Goal: Information Seeking & Learning: Learn about a topic

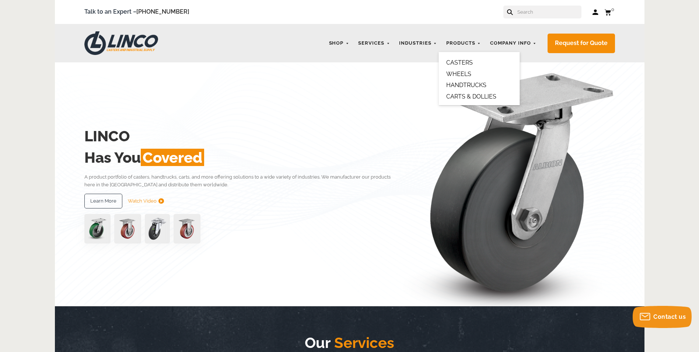
click at [463, 64] on link "CASTERS" at bounding box center [459, 62] width 27 height 7
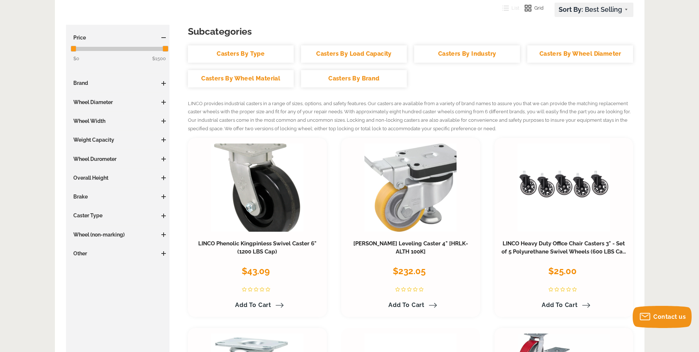
scroll to position [111, 0]
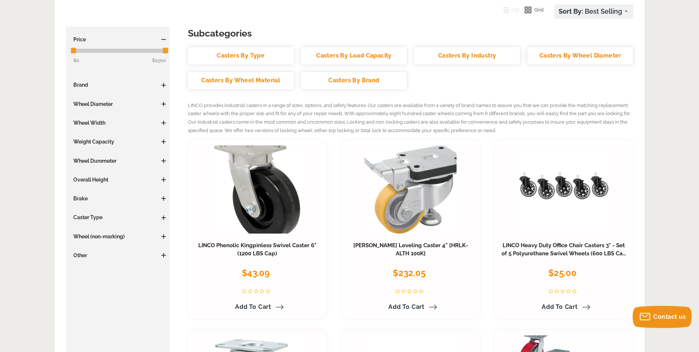
click at [255, 59] on link "Casters By Type" at bounding box center [241, 55] width 106 height 17
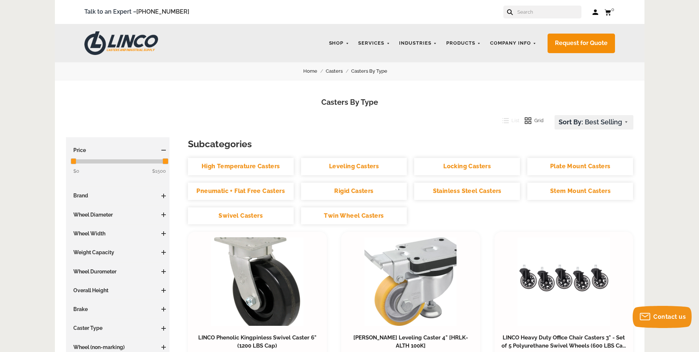
click at [259, 217] on link "Swivel Casters" at bounding box center [241, 215] width 106 height 17
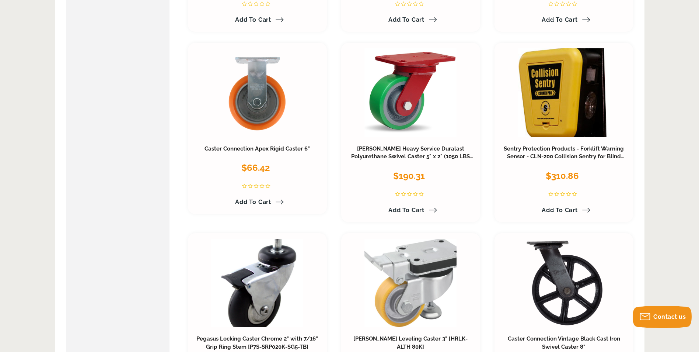
scroll to position [2170, 0]
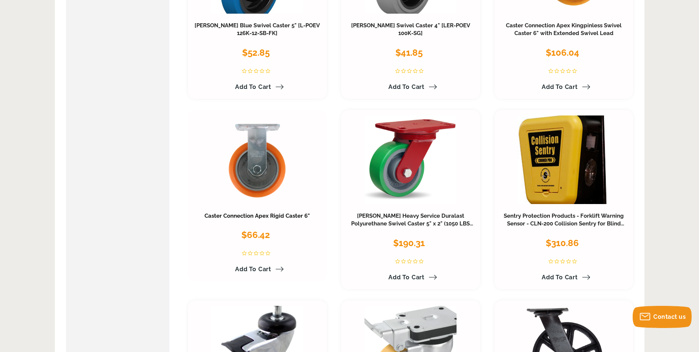
click at [257, 212] on link "Caster Connection Apex Rigid Caster 6"" at bounding box center [257, 215] width 105 height 7
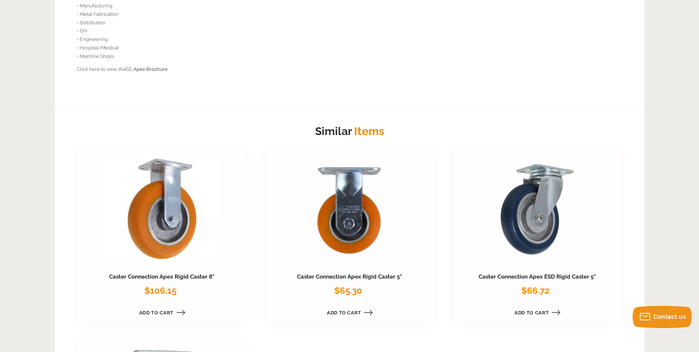
scroll to position [811, 0]
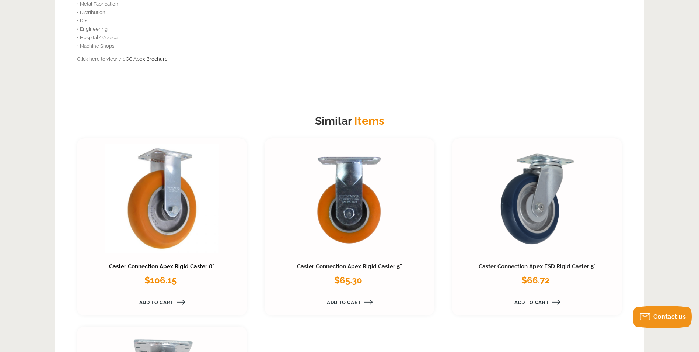
click at [161, 266] on link "Caster Connection Apex Rigid Caster 8"" at bounding box center [161, 266] width 105 height 7
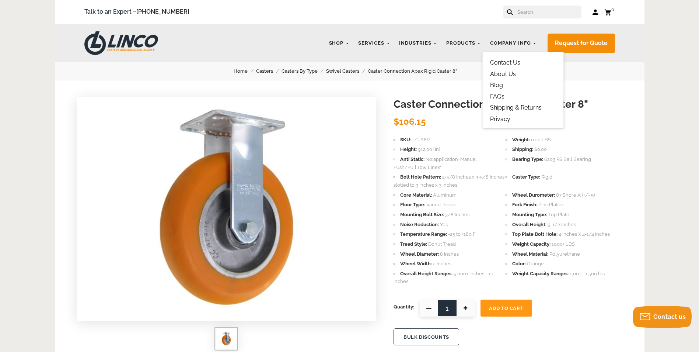
click at [496, 97] on link "FAQs" at bounding box center [497, 96] width 14 height 7
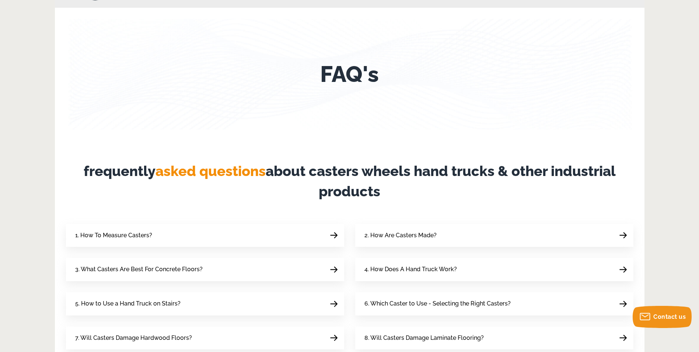
scroll to position [111, 0]
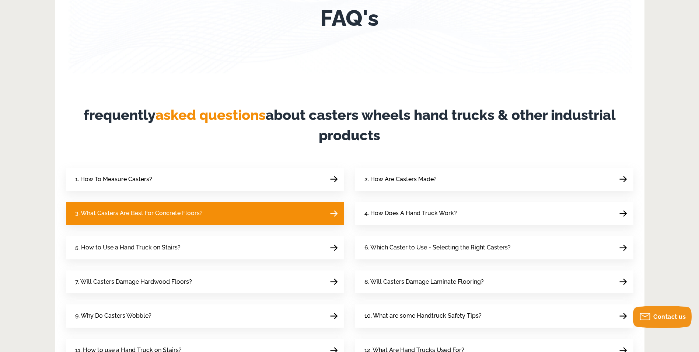
click at [172, 208] on link "3. What Casters Are Best For Concrete Floors?" at bounding box center [205, 213] width 278 height 23
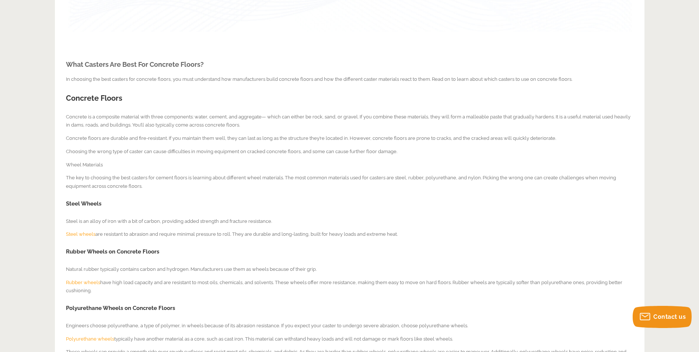
scroll to position [147, 0]
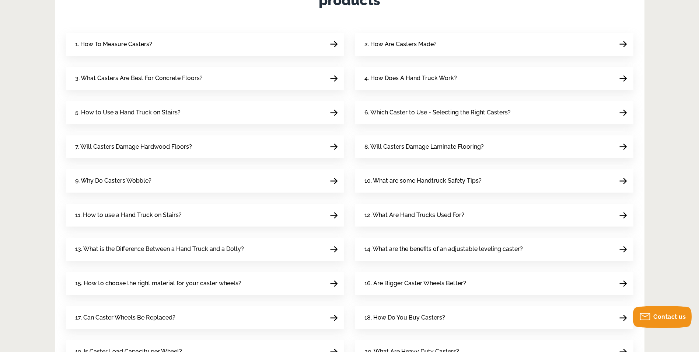
scroll to position [258, 0]
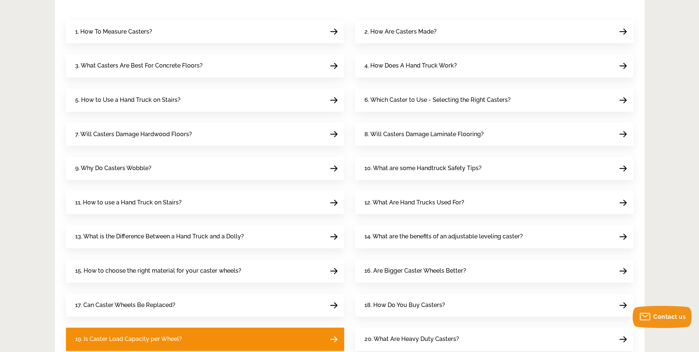
click at [167, 339] on span "19. Is Caster Load Capacity per Wheel?" at bounding box center [128, 339] width 107 height 10
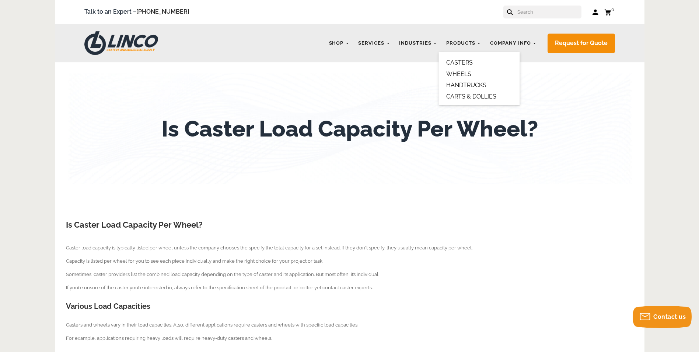
click at [463, 61] on link "CASTERS" at bounding box center [459, 62] width 27 height 7
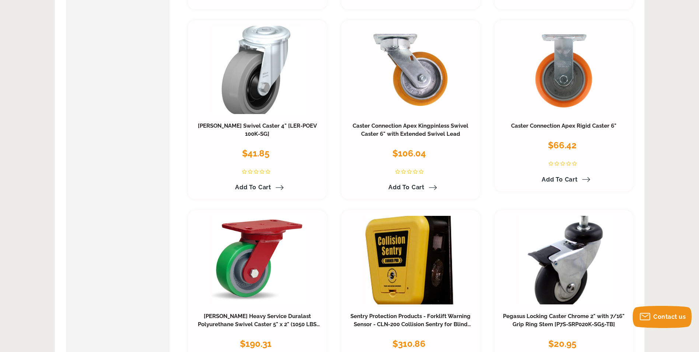
scroll to position [2322, 0]
click at [372, 128] on link "Caster Connection Apex Kingpinless Swivel Caster 6" with Extended Swivel Lead" at bounding box center [411, 129] width 116 height 15
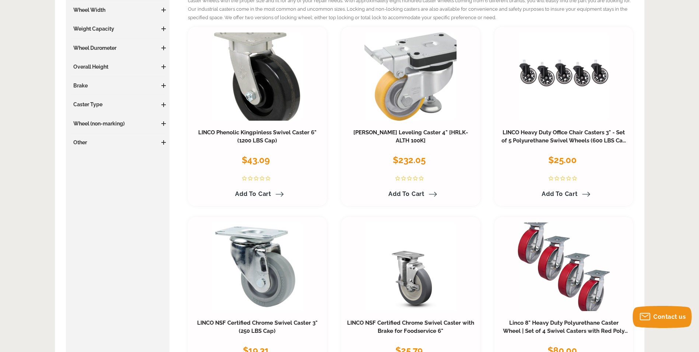
scroll to position [127, 0]
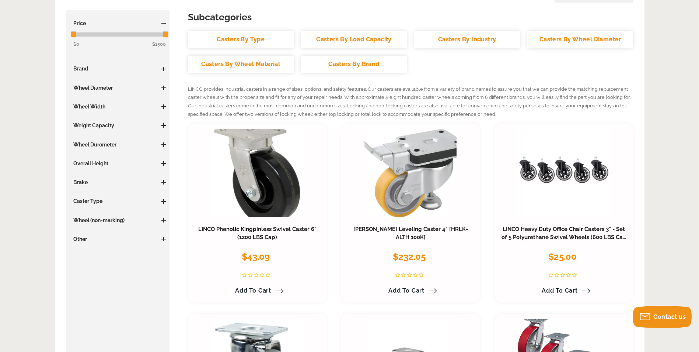
click at [163, 88] on span at bounding box center [163, 88] width 1 height 4
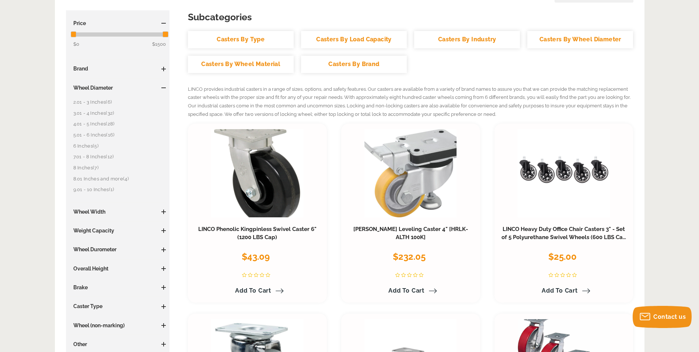
click at [89, 148] on link "6 Inches (5)" at bounding box center [119, 146] width 93 height 8
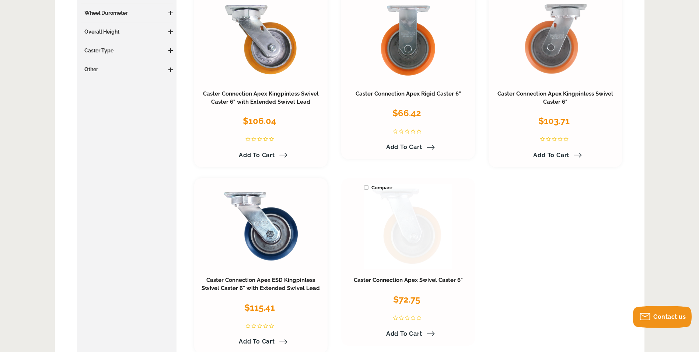
scroll to position [274, 0]
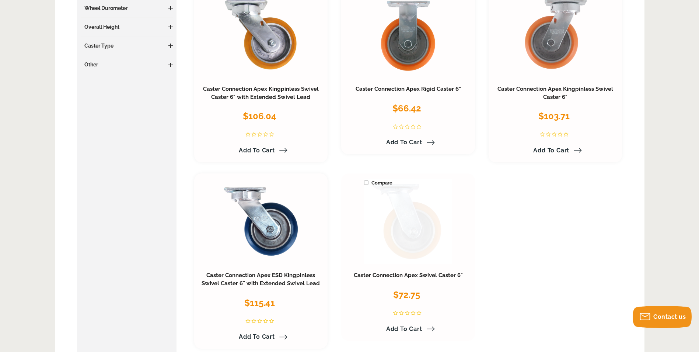
click at [390, 239] on link at bounding box center [408, 221] width 88 height 85
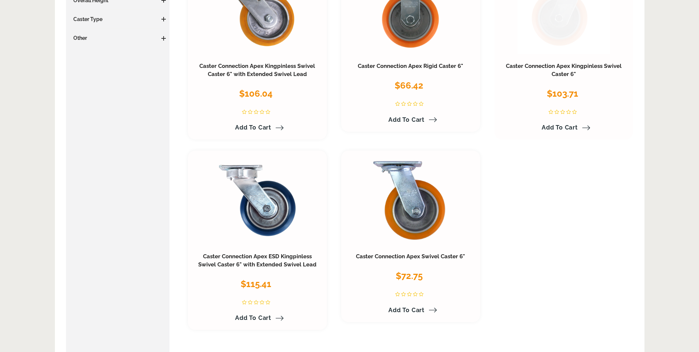
scroll to position [274, 0]
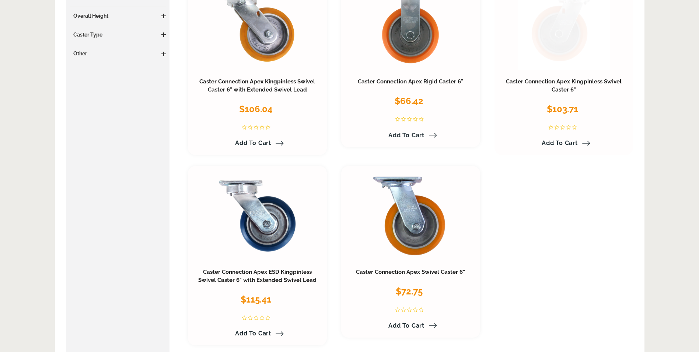
click at [548, 47] on link at bounding box center [564, 26] width 92 height 88
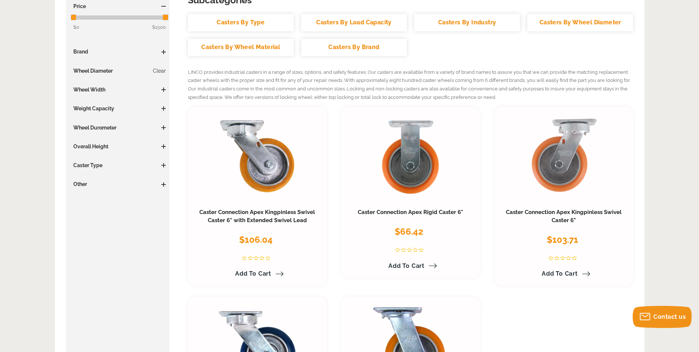
scroll to position [127, 0]
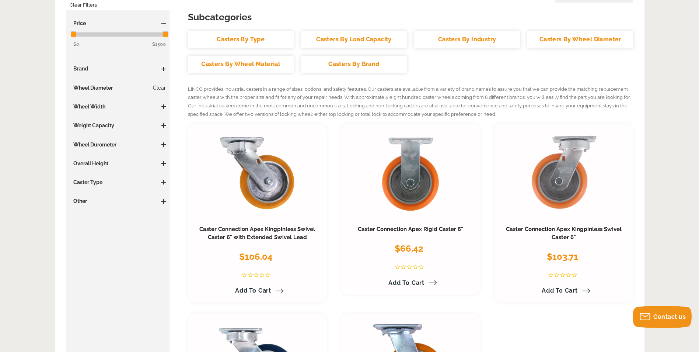
click at [161, 106] on span at bounding box center [163, 106] width 4 height 4
click at [96, 202] on h3 "Caster Type" at bounding box center [118, 199] width 97 height 7
click at [164, 198] on span at bounding box center [163, 200] width 1 height 4
click at [162, 259] on span at bounding box center [163, 258] width 4 height 4
click at [161, 182] on span at bounding box center [163, 181] width 4 height 4
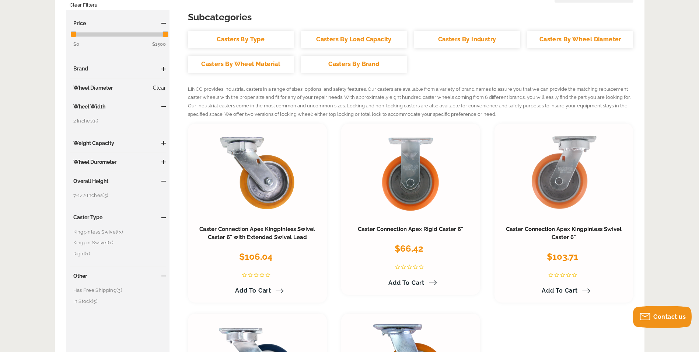
click at [162, 161] on span at bounding box center [163, 161] width 4 height 1
click at [162, 144] on span at bounding box center [163, 143] width 4 height 4
click at [164, 67] on span at bounding box center [163, 69] width 1 height 4
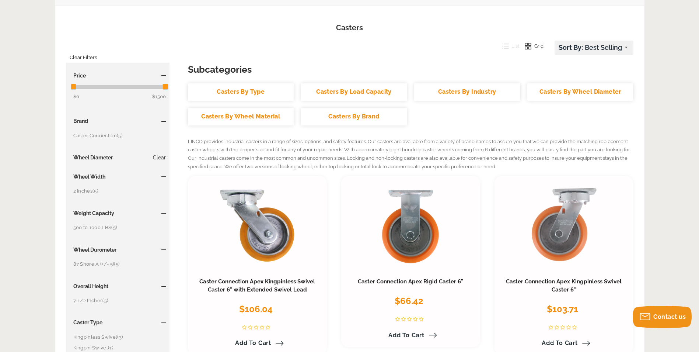
scroll to position [53, 0]
